Goal: Information Seeking & Learning: Learn about a topic

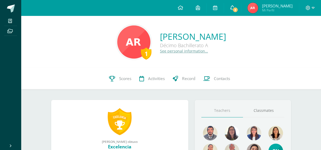
click at [241, 7] on link "3" at bounding box center [232, 8] width 17 height 16
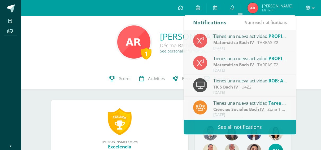
click at [39, 68] on div "1 Alexa Rigalt 2024Z140332 Scores Activities Record Contacts" at bounding box center [171, 78] width 300 height 21
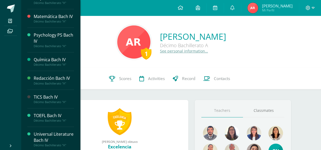
scroll to position [215, 0]
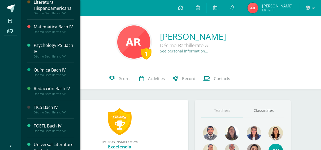
click at [53, 44] on div "Psychology PS Bach IV" at bounding box center [54, 48] width 40 height 12
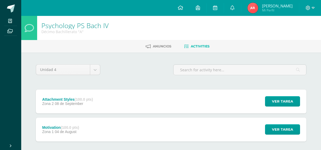
click at [114, 98] on div "Attachment Styles (100.0 pts) Zona 2 08 de September Ver tarea Attachment Style…" at bounding box center [171, 102] width 271 height 24
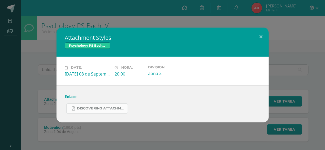
click at [106, 107] on span "Discovering Attachment Styles.pdf" at bounding box center [101, 108] width 48 height 4
click at [260, 34] on button at bounding box center [261, 37] width 15 height 18
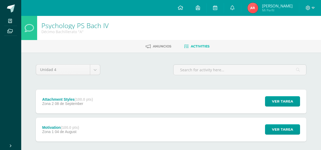
click at [271, 10] on span "Mi Perfil" at bounding box center [277, 10] width 31 height 5
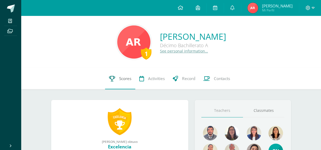
click at [114, 80] on icon at bounding box center [112, 79] width 6 height 6
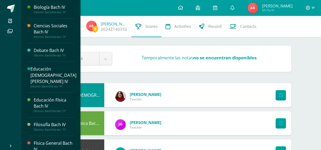
click at [2, 24] on li "My courses" at bounding box center [10, 21] width 21 height 10
